Goal: Task Accomplishment & Management: Complete application form

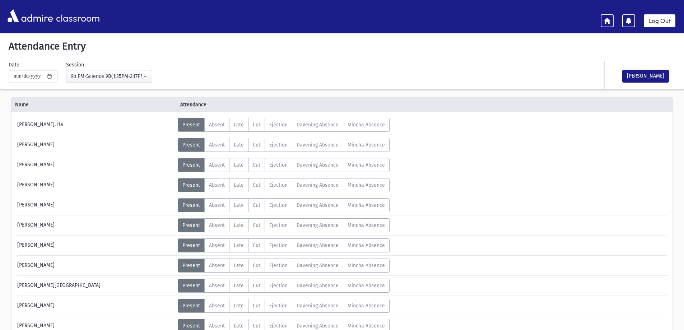
click at [383, 67] on div "**********" at bounding box center [230, 72] width 450 height 22
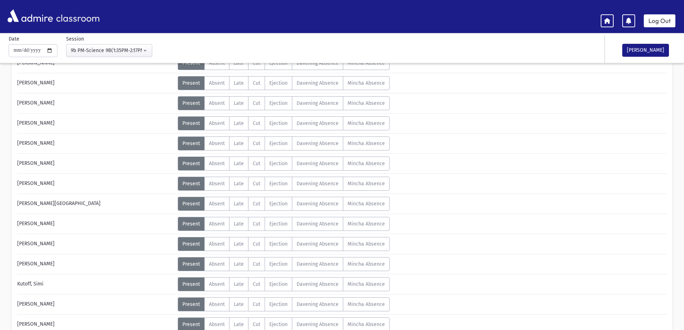
scroll to position [108, 0]
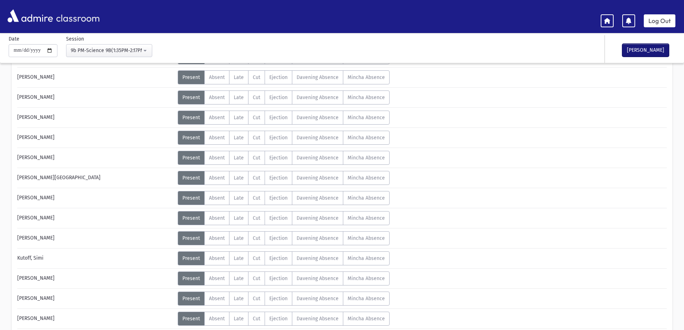
click at [662, 51] on button "[PERSON_NAME]" at bounding box center [645, 50] width 47 height 13
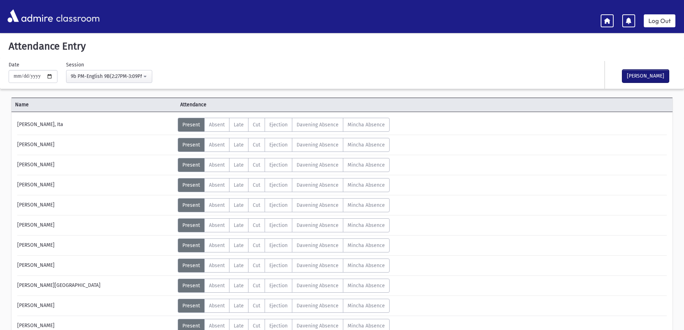
click at [631, 76] on button "[PERSON_NAME]" at bounding box center [645, 76] width 47 height 13
